Goal: Task Accomplishment & Management: Manage account settings

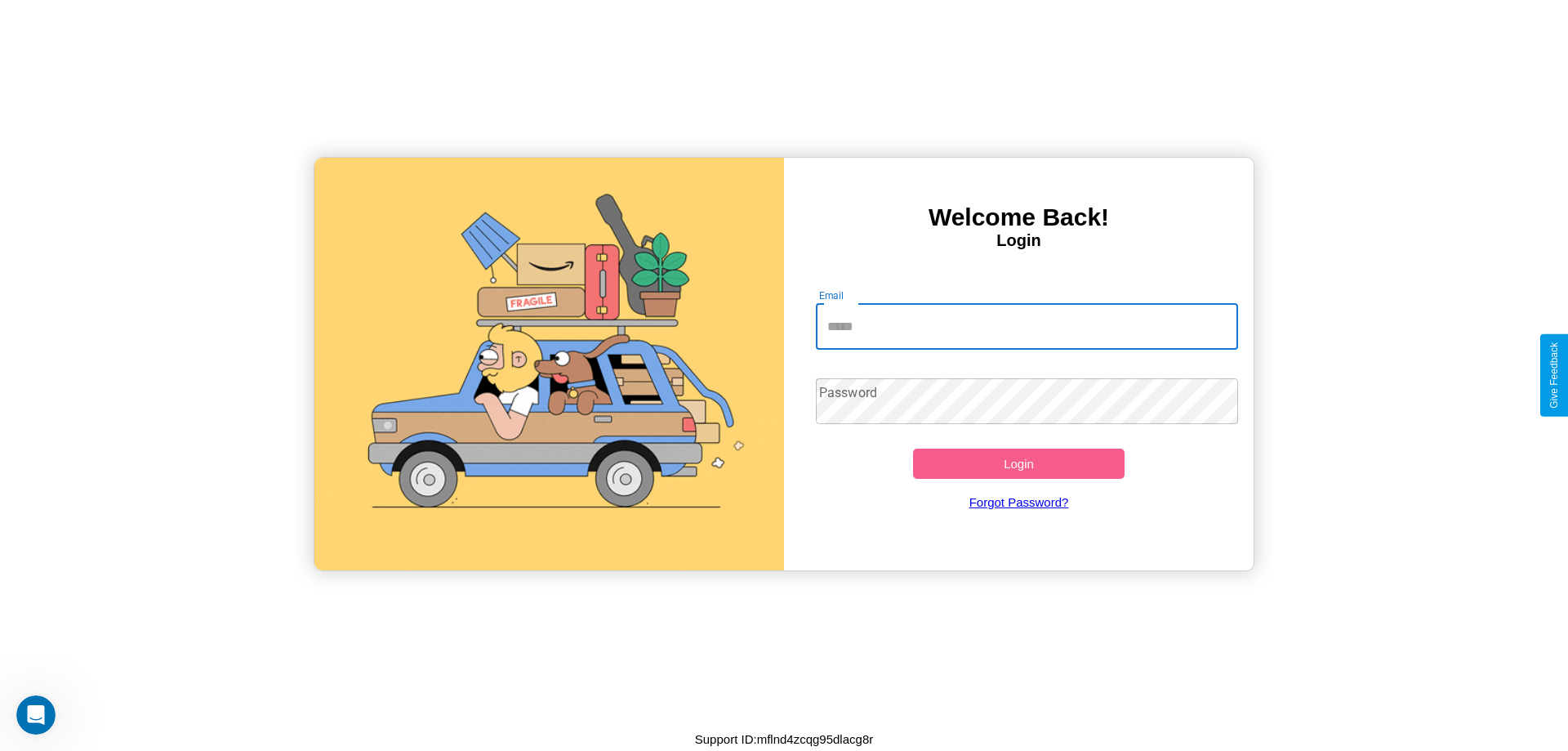
click at [1026, 326] on input "Email" at bounding box center [1026, 327] width 423 height 46
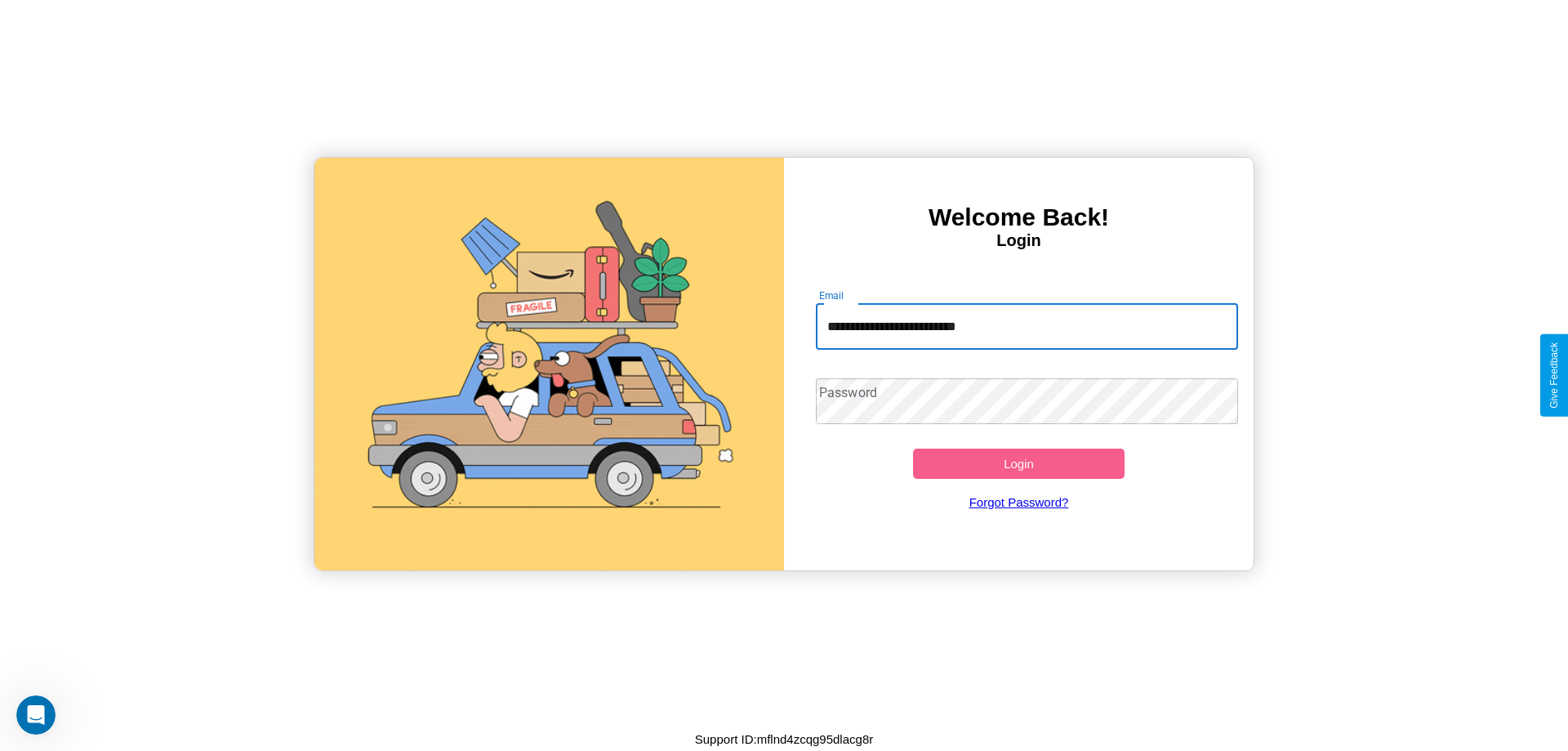
type input "**********"
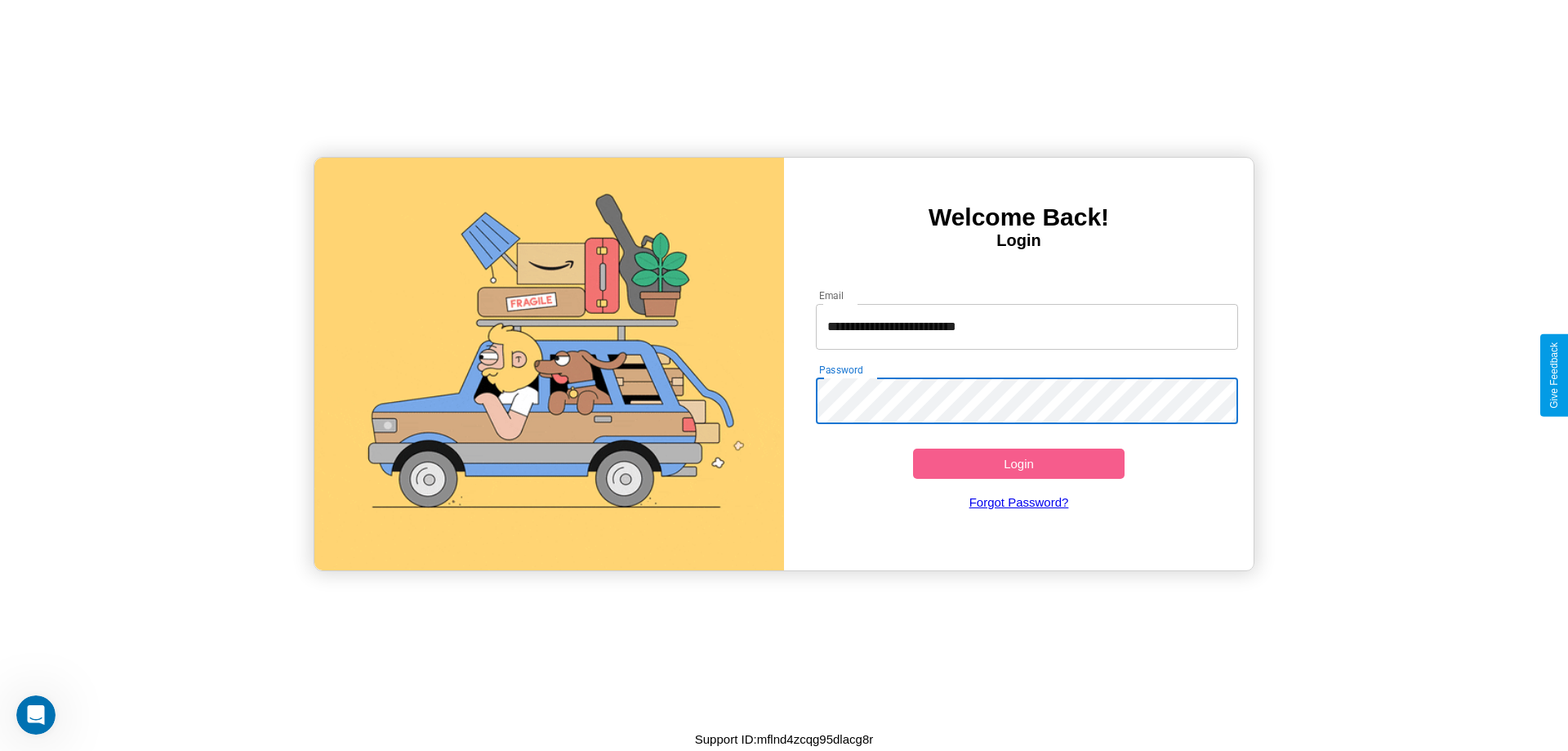
click at [1019, 464] on button "Login" at bounding box center [1019, 464] width 212 height 30
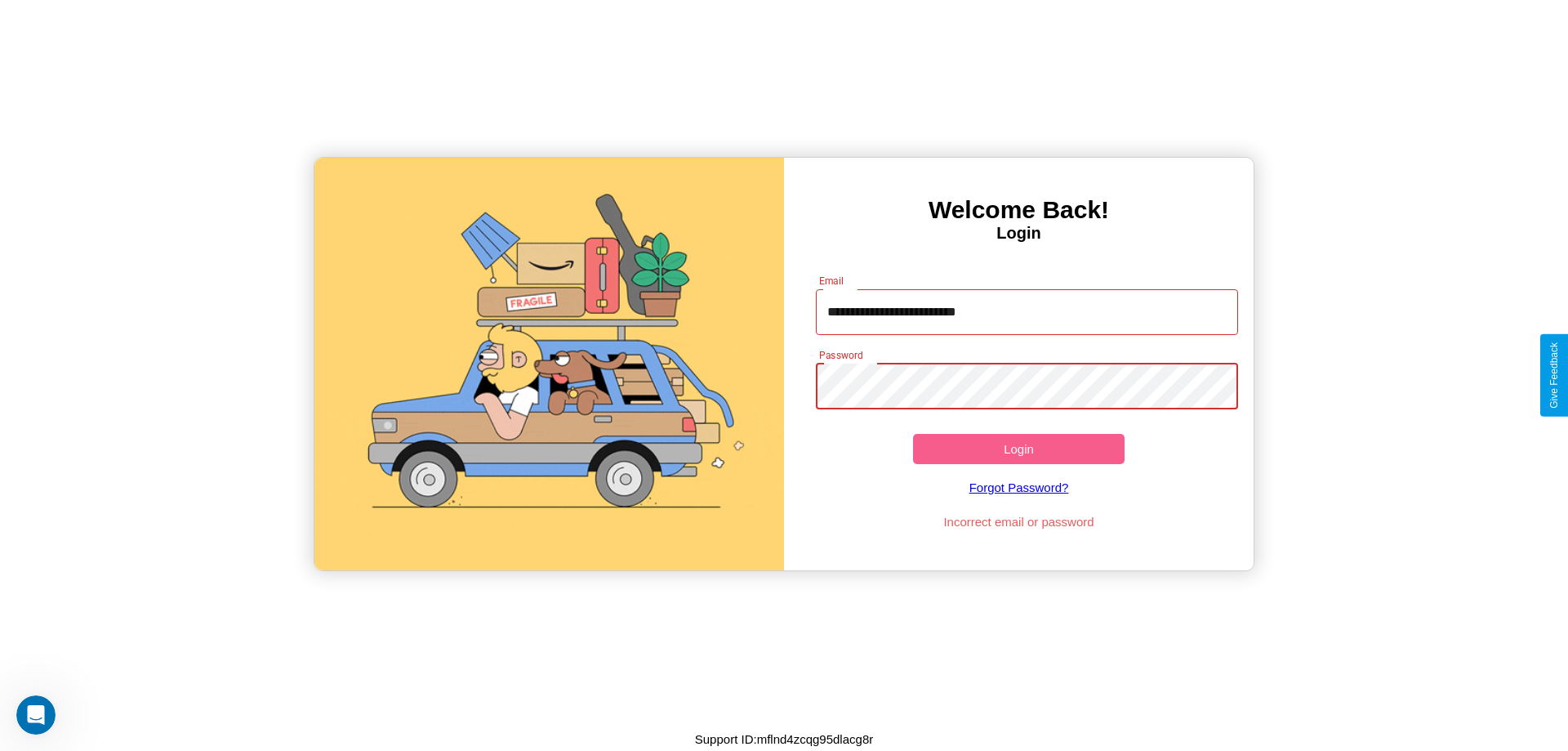
click at [1019, 449] on button "Login" at bounding box center [1019, 449] width 212 height 30
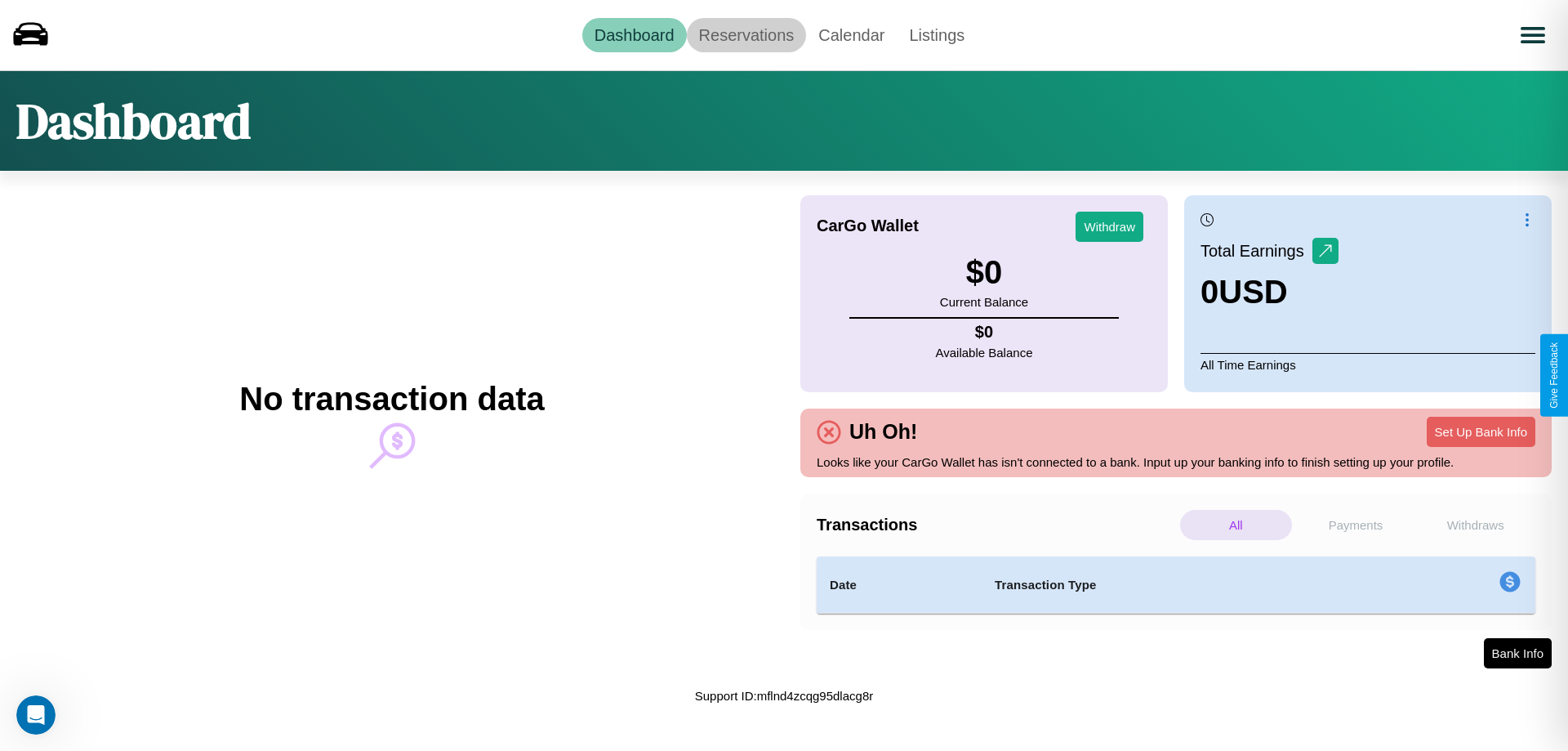
click at [746, 34] on link "Reservations" at bounding box center [746, 35] width 120 height 34
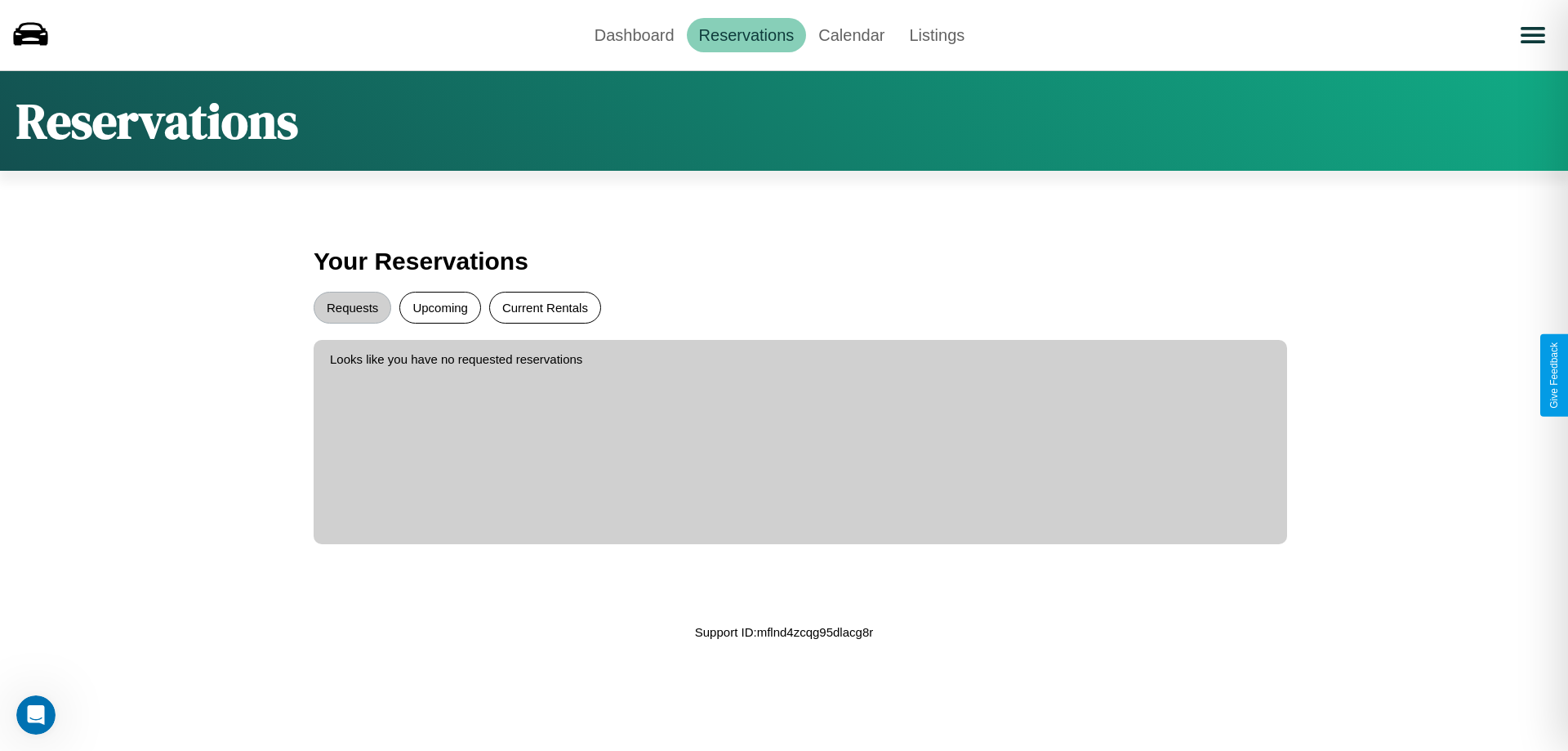
click at [545, 307] on button "Current Rentals" at bounding box center [545, 308] width 112 height 32
click at [352, 307] on button "Requests" at bounding box center [352, 308] width 77 height 32
